Goal: Find specific page/section: Find specific page/section

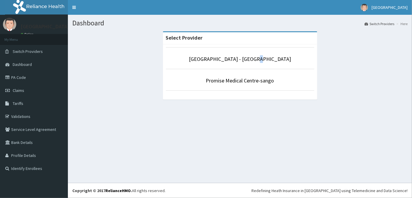
click at [263, 62] on p "[GEOGRAPHIC_DATA] - [GEOGRAPHIC_DATA]" at bounding box center [240, 59] width 149 height 8
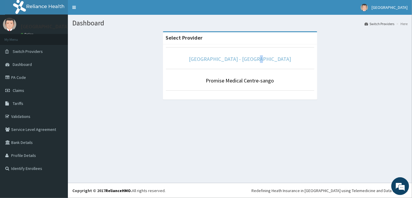
click at [258, 60] on link "[GEOGRAPHIC_DATA] - [GEOGRAPHIC_DATA]" at bounding box center [240, 59] width 102 height 7
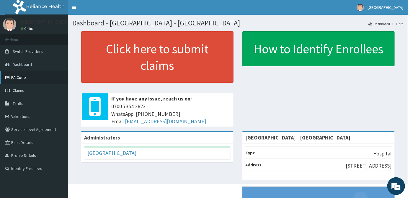
click at [16, 80] on link "PA Code" at bounding box center [34, 77] width 68 height 13
